Goal: Task Accomplishment & Management: Manage account settings

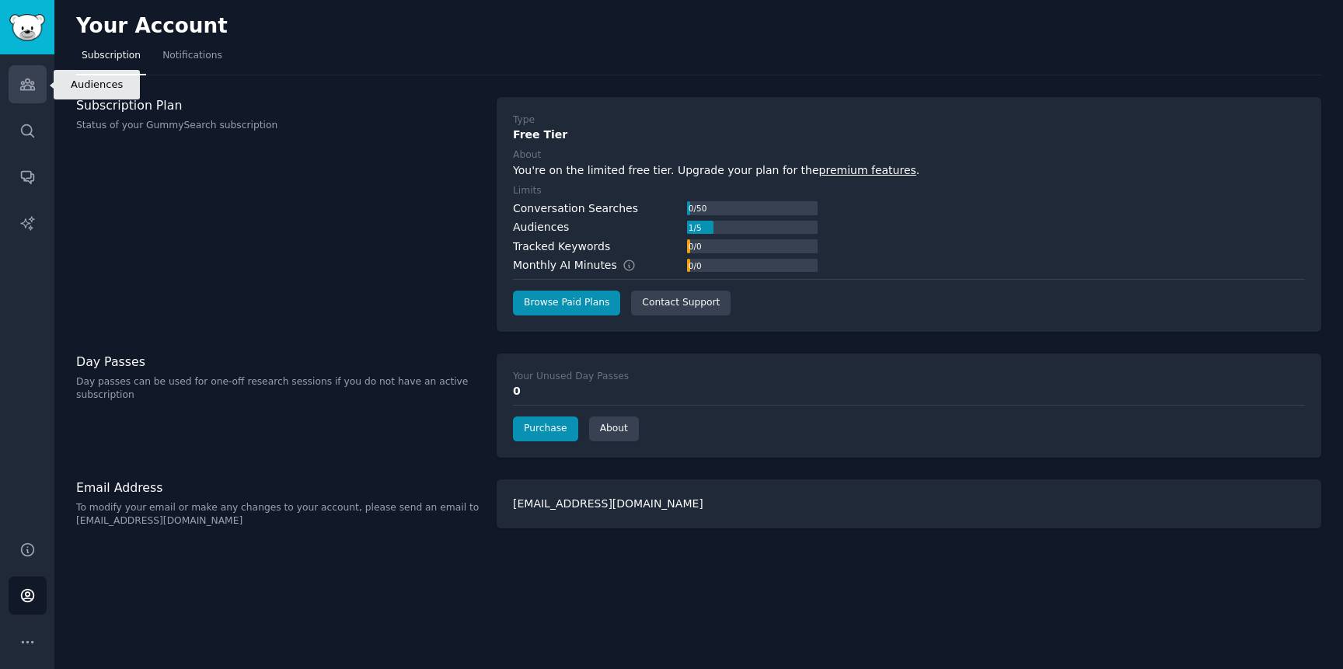
click at [37, 84] on link "Audiences" at bounding box center [28, 84] width 38 height 38
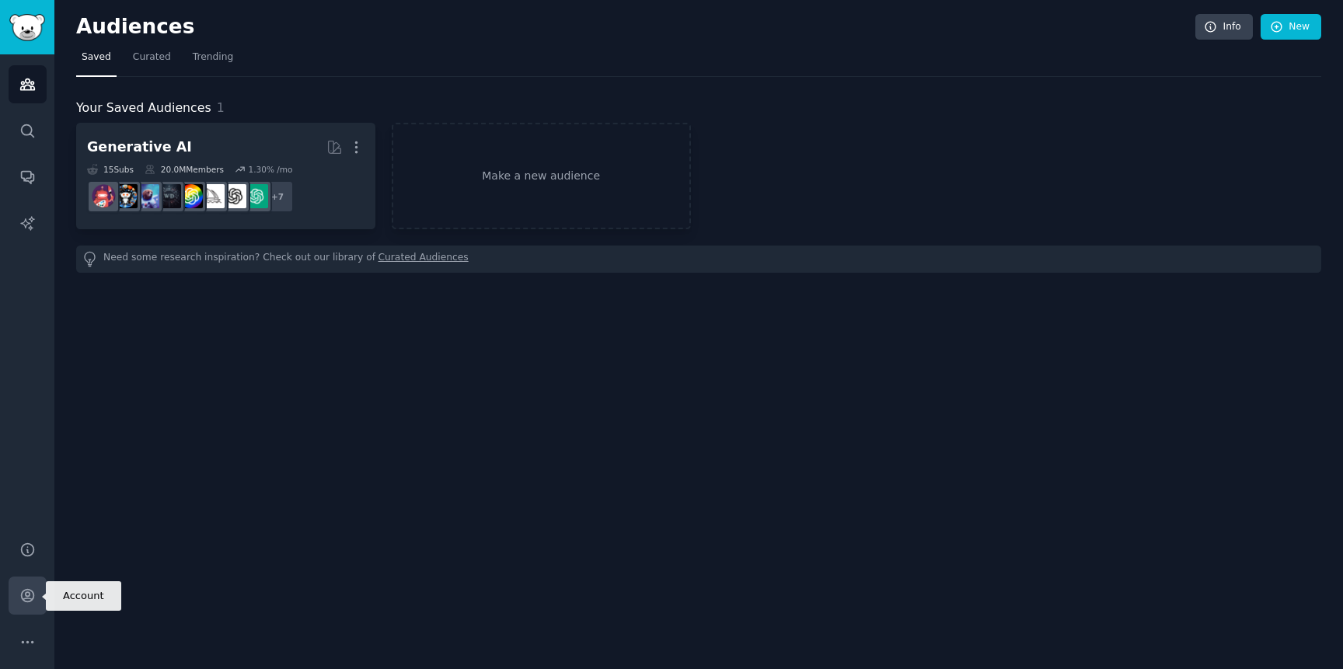
click at [34, 592] on icon "Sidebar" at bounding box center [27, 596] width 16 height 16
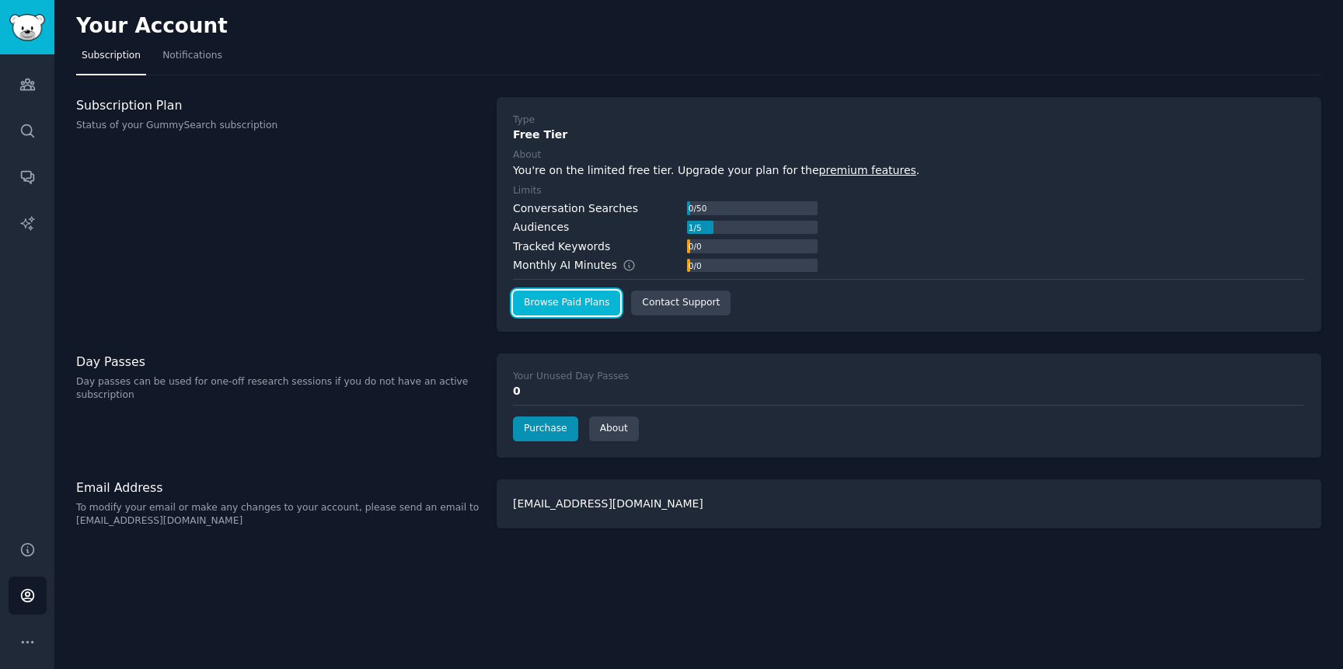
click at [568, 304] on link "Browse Paid Plans" at bounding box center [566, 303] width 107 height 25
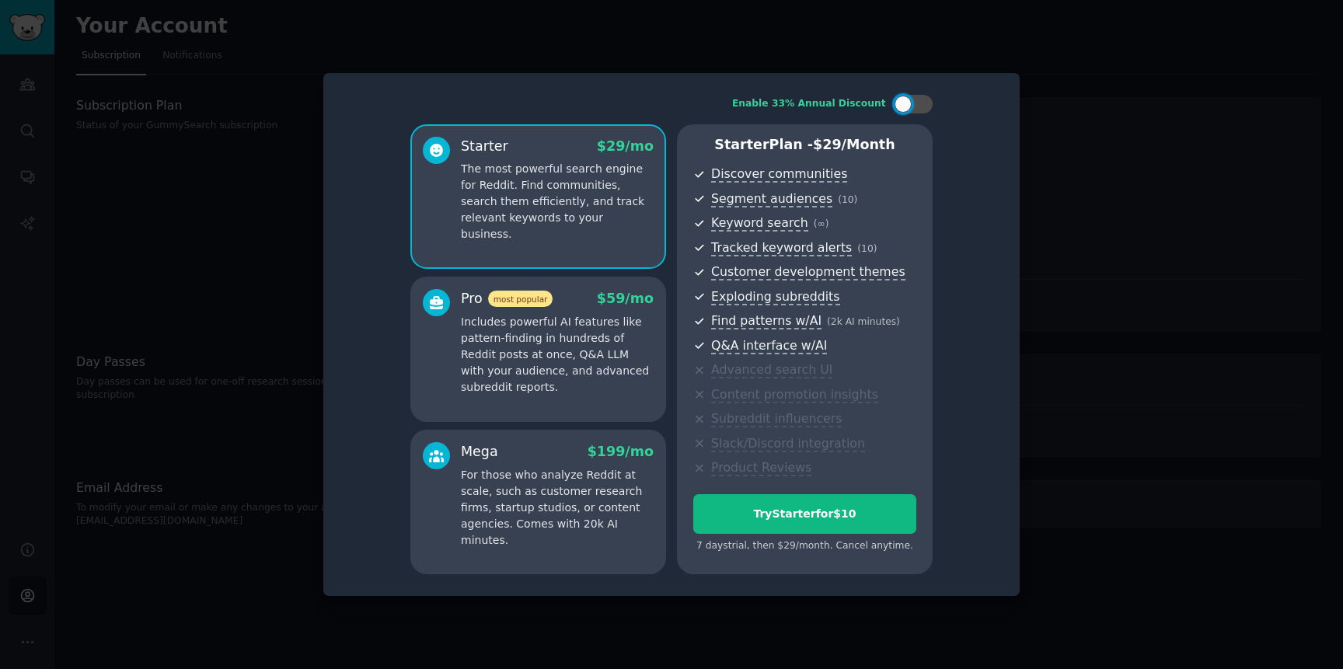
click at [1042, 457] on div at bounding box center [671, 334] width 1343 height 669
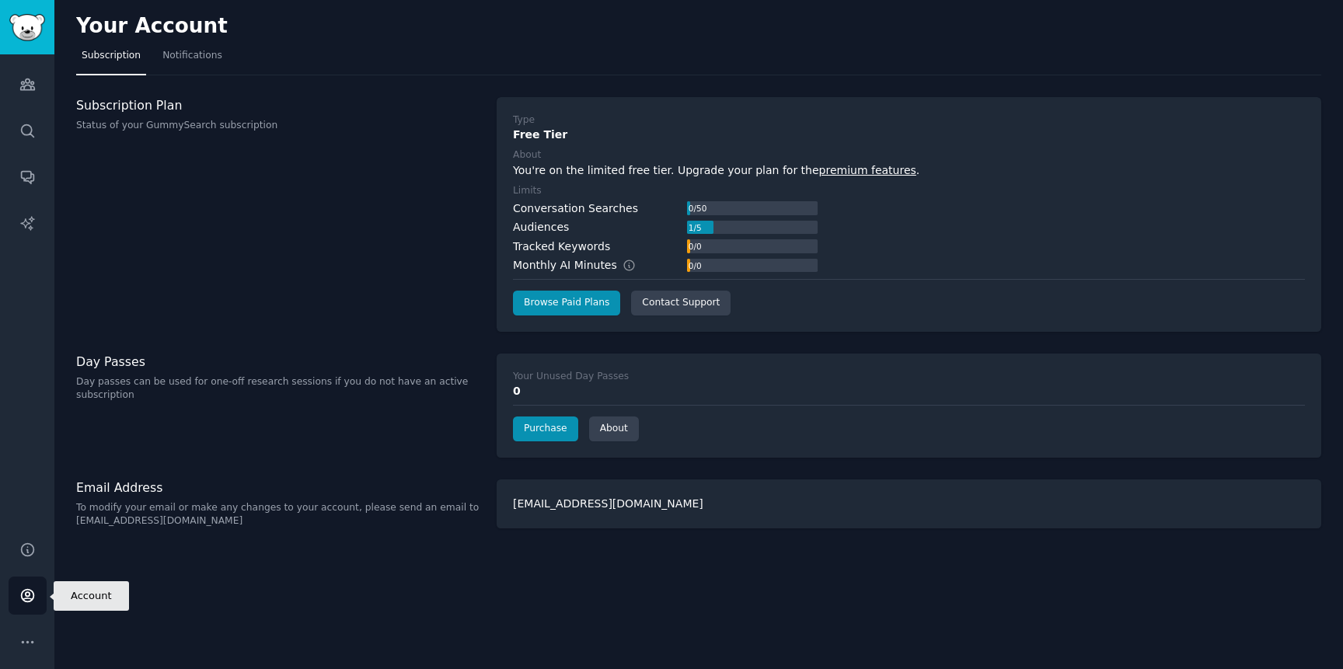
click at [26, 593] on icon "Sidebar" at bounding box center [27, 596] width 12 height 12
click at [26, 633] on button "More" at bounding box center [28, 642] width 38 height 38
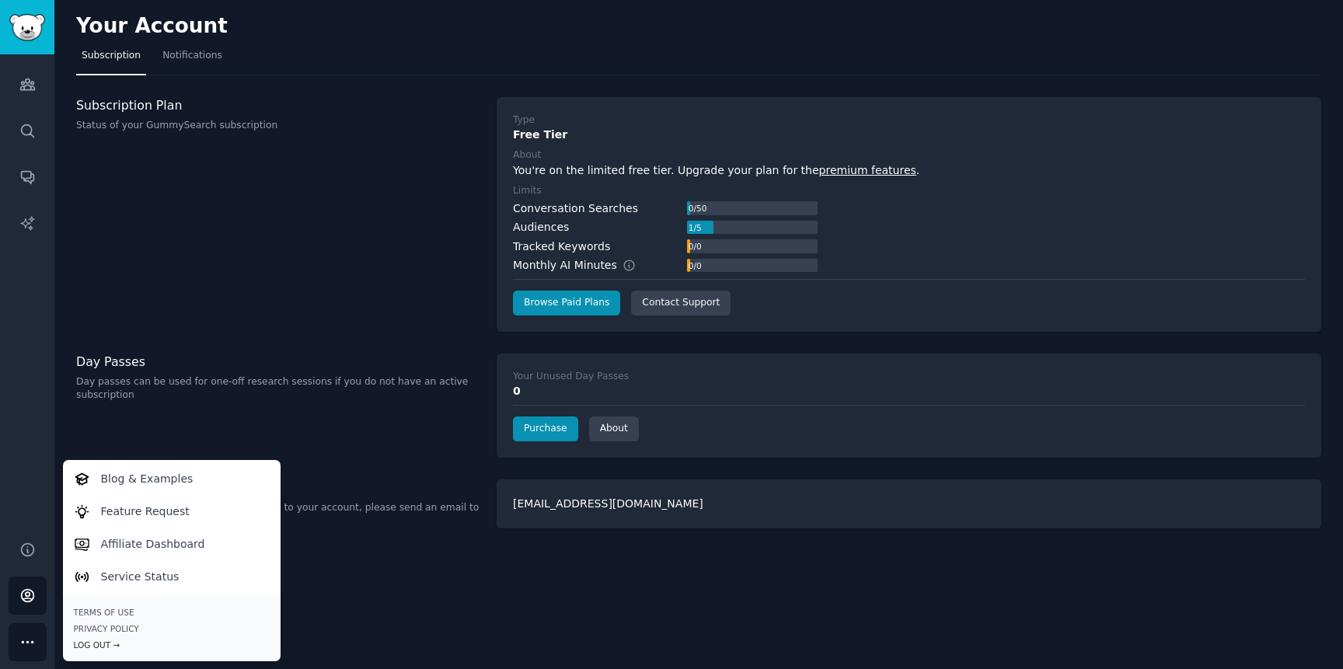
click at [99, 644] on div "Log Out →" at bounding box center [172, 645] width 196 height 11
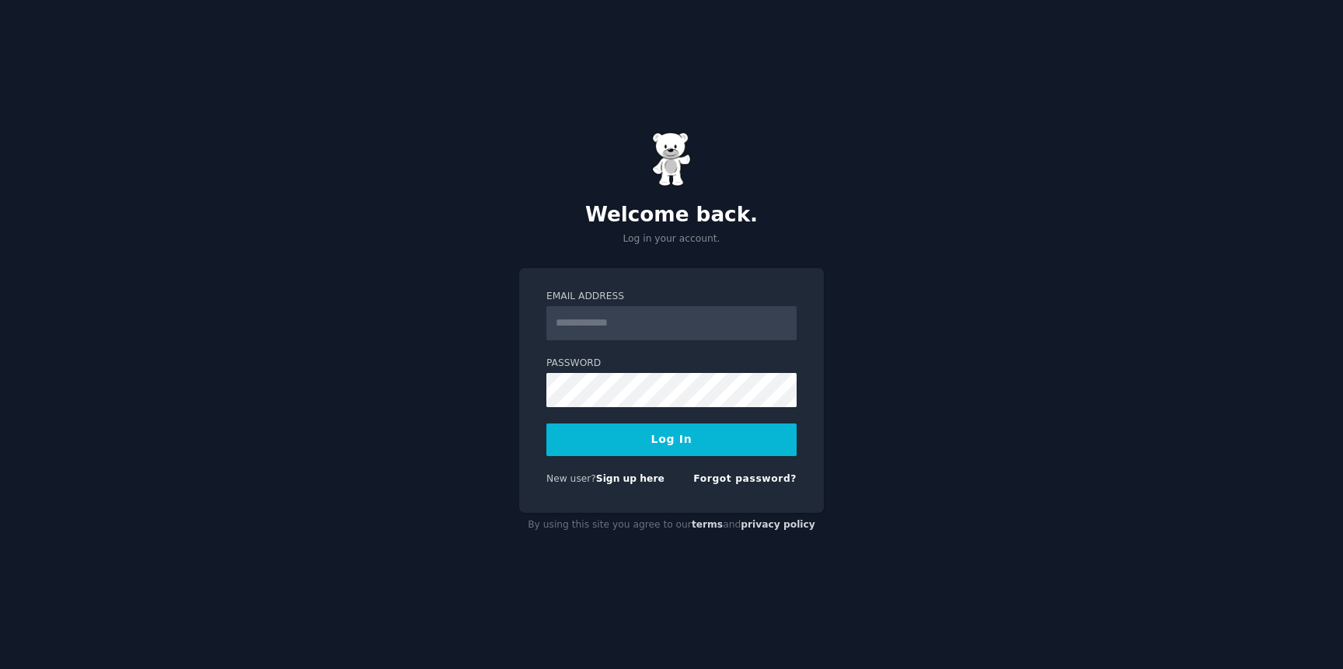
type input "**********"
